Goal: Transaction & Acquisition: Purchase product/service

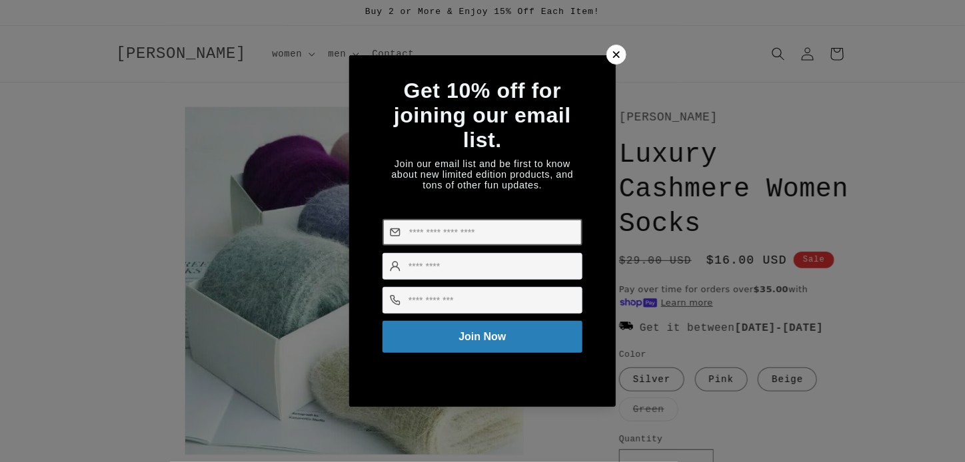
click at [414, 244] on input at bounding box center [482, 232] width 200 height 27
type input "**********"
click at [405, 272] on input at bounding box center [482, 266] width 200 height 27
type input "*****"
click at [416, 308] on input at bounding box center [482, 300] width 200 height 27
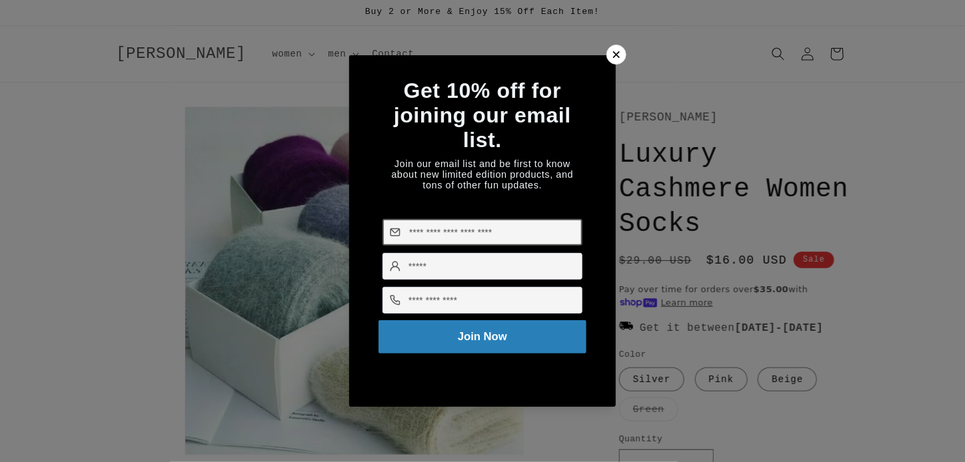
type input "**********"
click at [556, 344] on button "Join Now" at bounding box center [482, 336] width 208 height 33
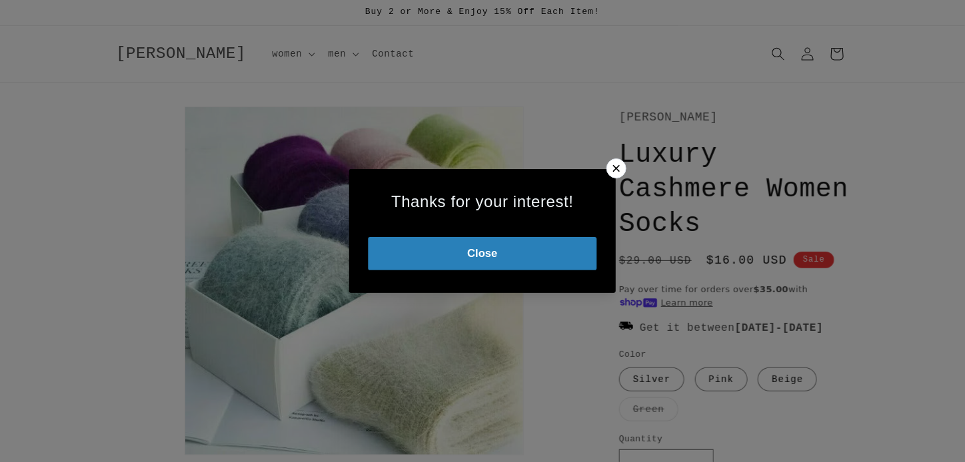
click at [516, 254] on button "Close" at bounding box center [482, 253] width 229 height 33
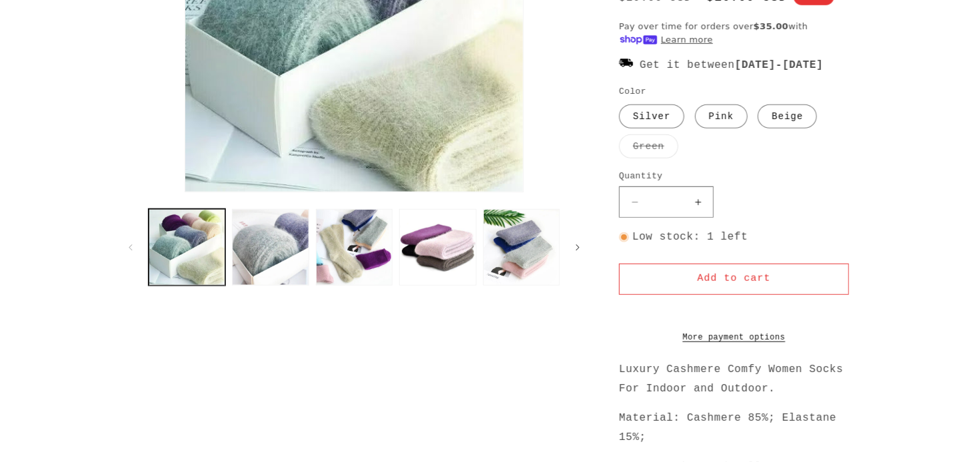
scroll to position [333, 0]
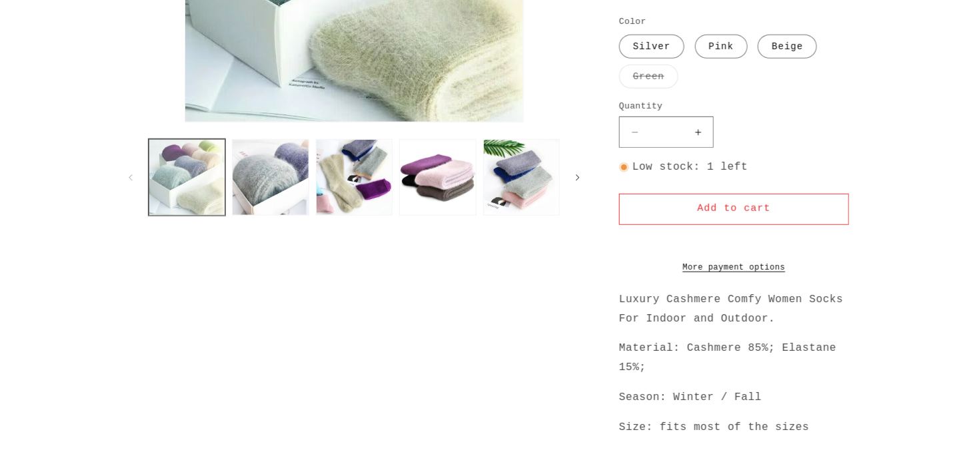
click at [165, 171] on button "Load image 1 in gallery view" at bounding box center [187, 177] width 77 height 77
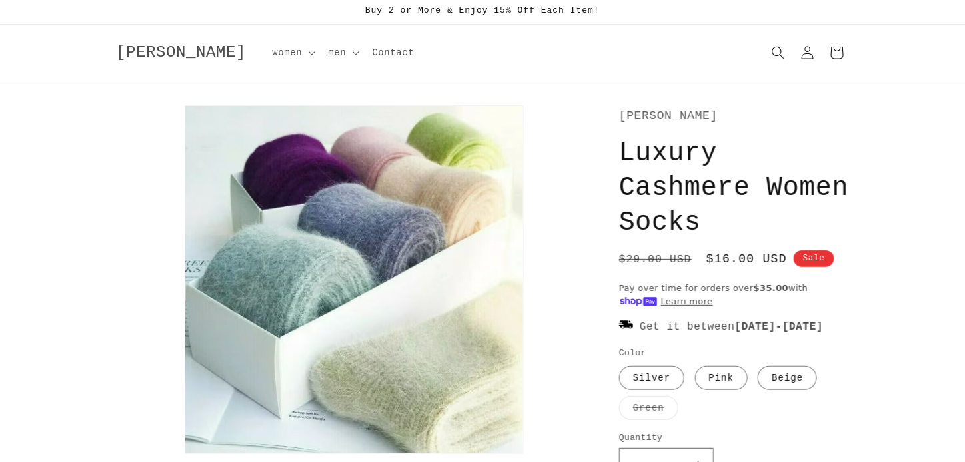
scroll to position [0, 0]
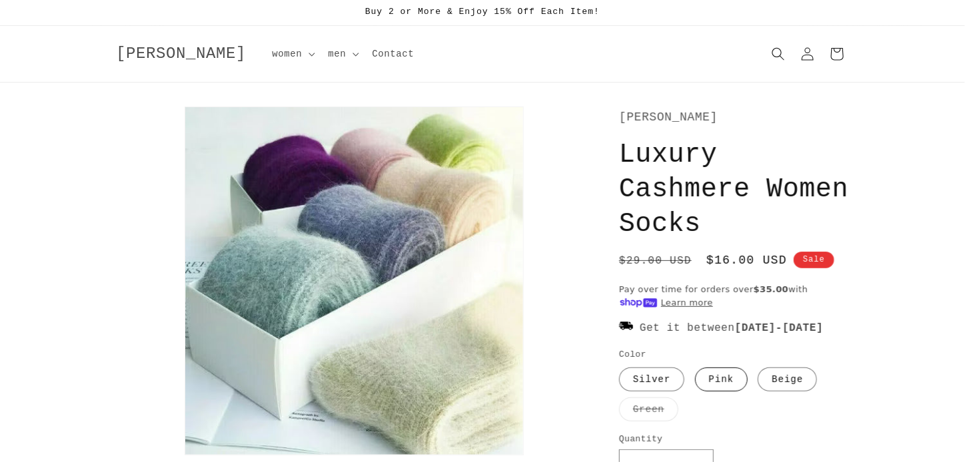
click at [728, 392] on label "Pink Variant sold out or unavailable" at bounding box center [721, 380] width 53 height 24
click at [782, 392] on label "Beige Variant sold out or unavailable" at bounding box center [787, 380] width 59 height 24
click at [636, 392] on label "Silver Variant sold out or unavailable" at bounding box center [651, 380] width 65 height 24
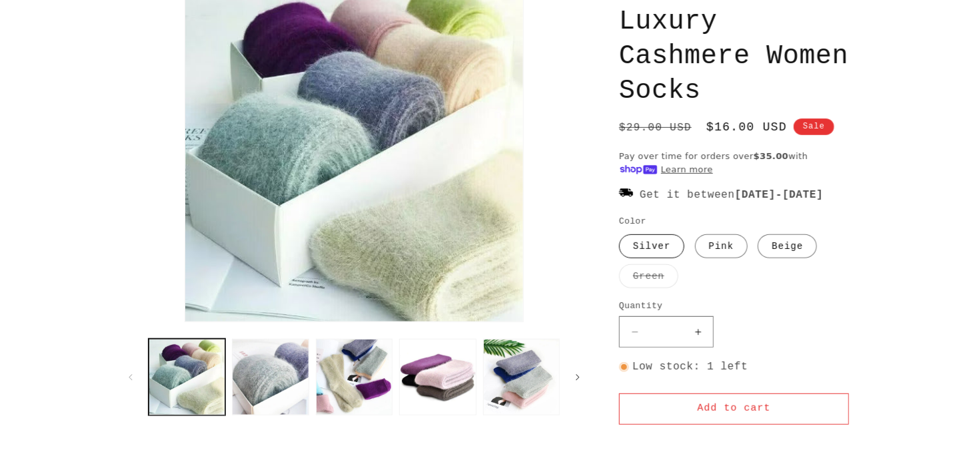
click at [645, 259] on label "Silver Variant sold out or unavailable" at bounding box center [651, 247] width 65 height 24
click at [730, 421] on button "Add to cart" at bounding box center [734, 409] width 230 height 31
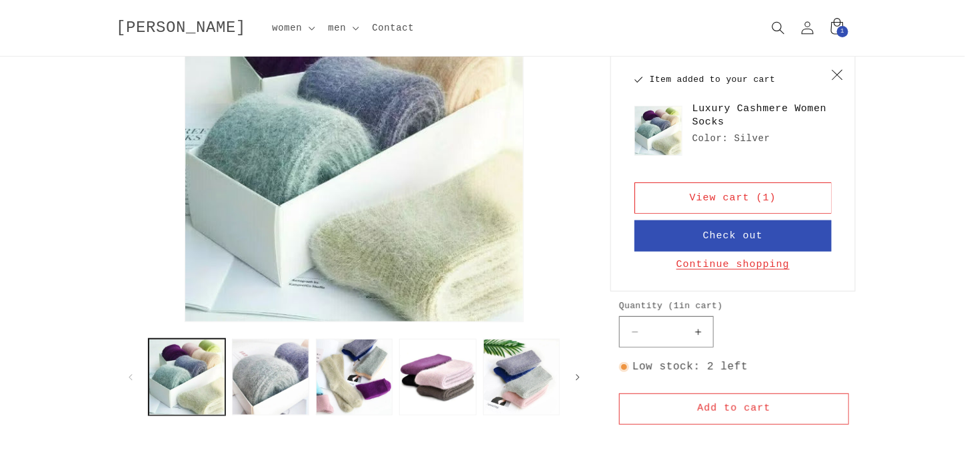
click at [730, 266] on button "Continue shopping" at bounding box center [732, 265] width 121 height 13
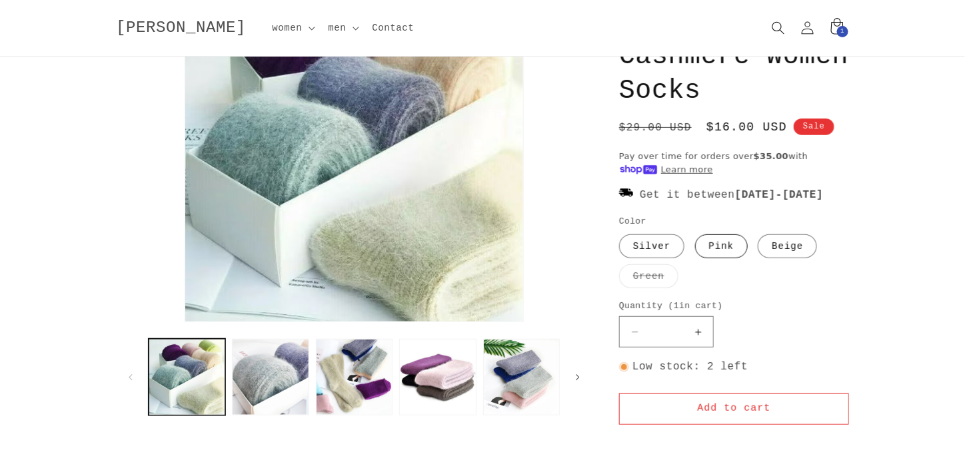
click at [710, 259] on label "Pink Variant sold out or unavailable" at bounding box center [721, 247] width 53 height 24
click at [739, 419] on button "Add to cart" at bounding box center [734, 409] width 230 height 31
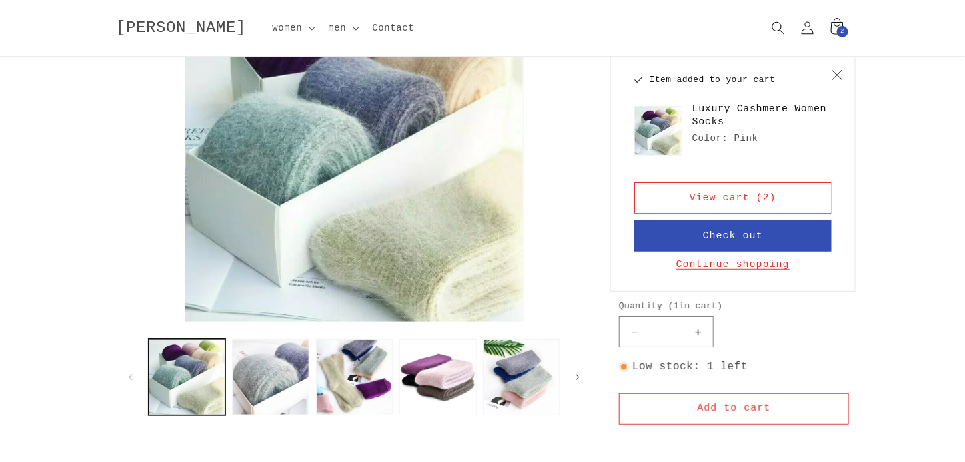
click at [690, 266] on button "Continue shopping" at bounding box center [732, 265] width 121 height 13
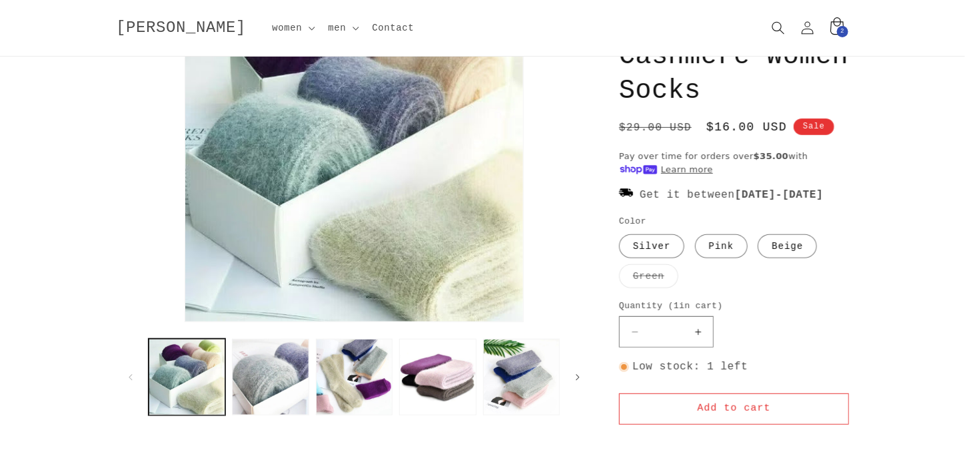
click at [839, 29] on div "2 2 items" at bounding box center [842, 31] width 11 height 11
